Goal: Transaction & Acquisition: Purchase product/service

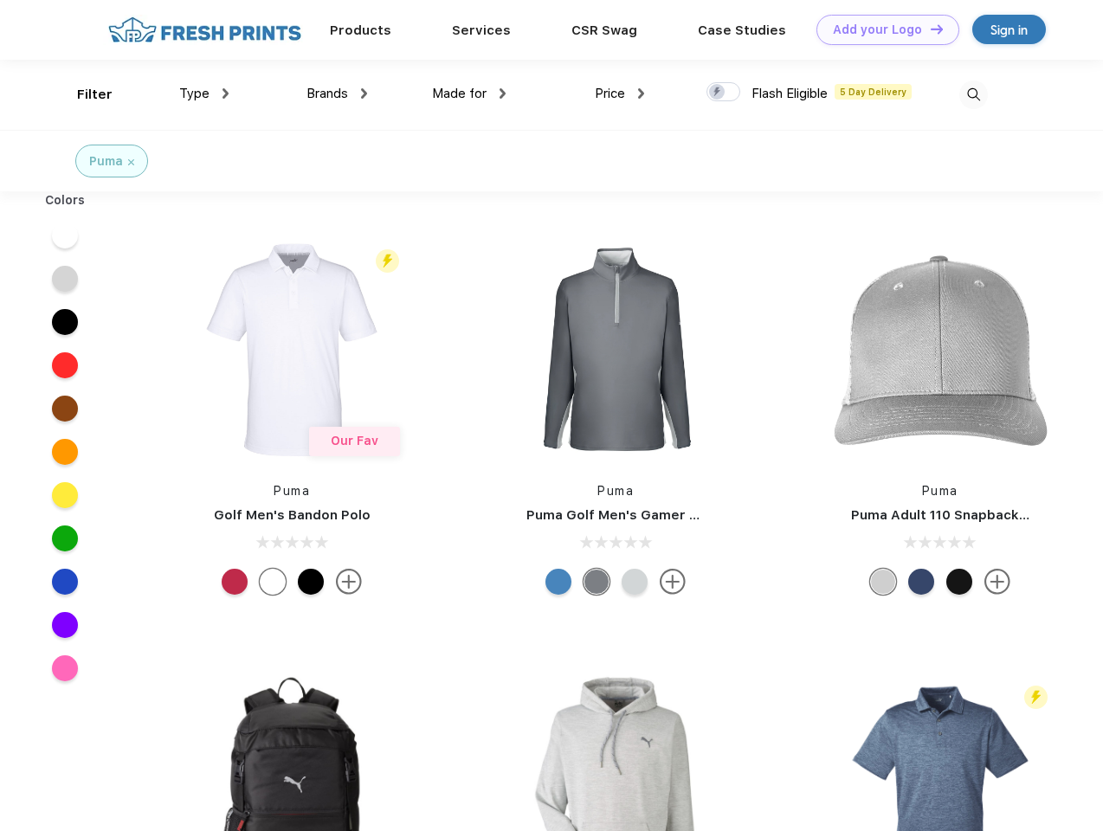
click at [882, 29] on link "Add your Logo Design Tool" at bounding box center [888, 30] width 143 height 30
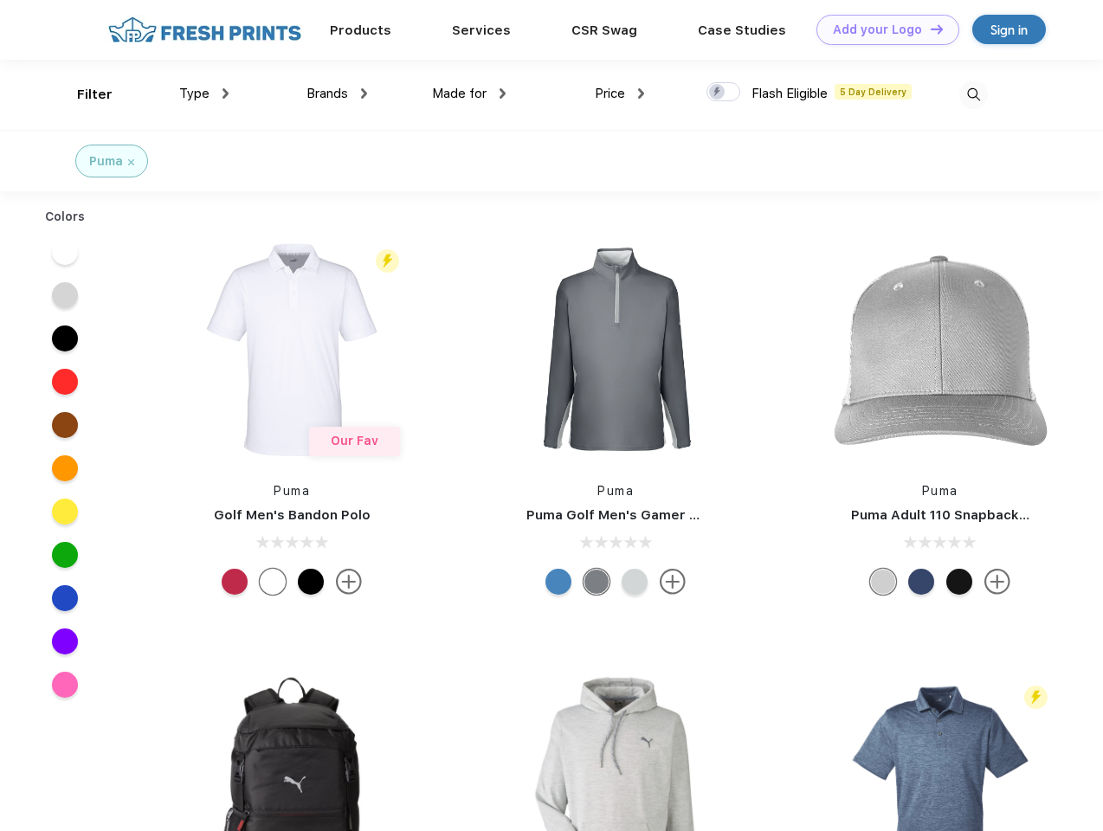
click at [0, 0] on div "Design Tool" at bounding box center [0, 0] width 0 height 0
click at [929, 29] on link "Add your Logo Design Tool" at bounding box center [888, 30] width 143 height 30
click at [83, 94] on div "Filter" at bounding box center [95, 95] width 36 height 20
click at [204, 94] on span "Type" at bounding box center [194, 94] width 30 height 16
click at [337, 94] on span "Brands" at bounding box center [328, 94] width 42 height 16
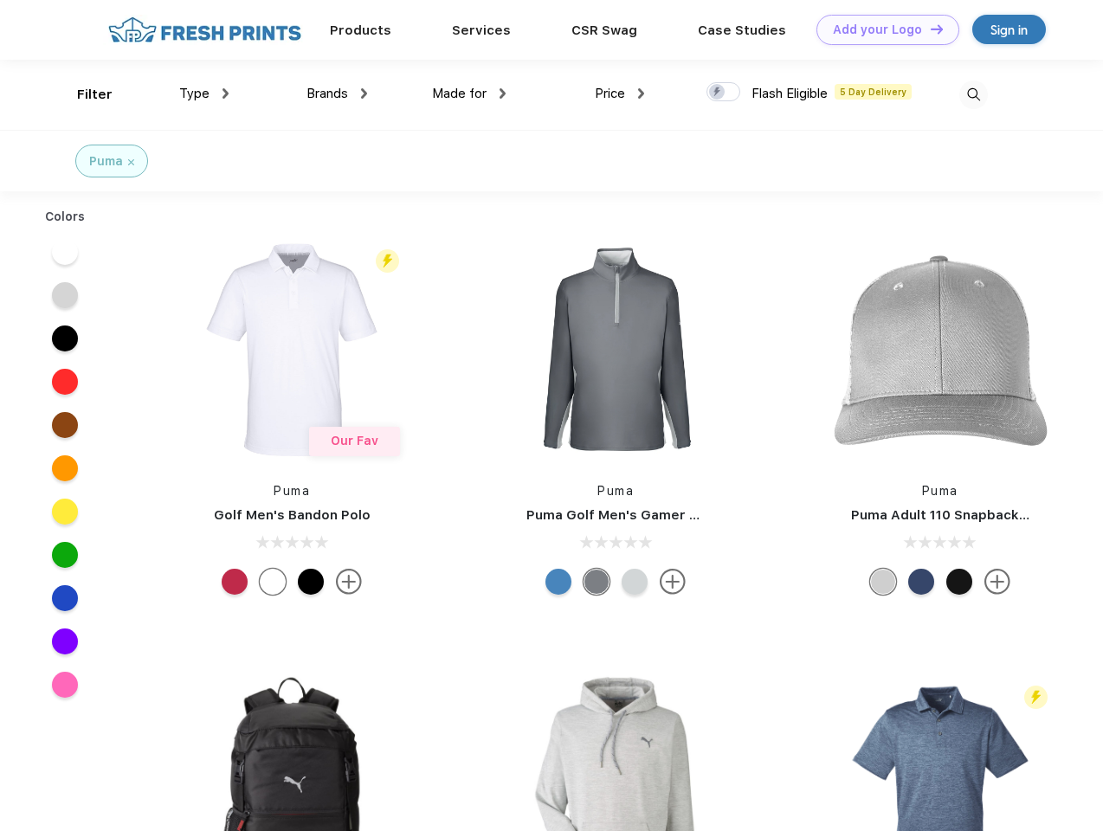
click at [469, 94] on span "Made for" at bounding box center [459, 94] width 55 height 16
click at [620, 94] on span "Price" at bounding box center [610, 94] width 30 height 16
click at [724, 93] on div at bounding box center [724, 91] width 34 height 19
click at [718, 93] on input "checkbox" at bounding box center [712, 86] width 11 height 11
click at [973, 94] on img at bounding box center [973, 95] width 29 height 29
